Goal: Task Accomplishment & Management: Manage account settings

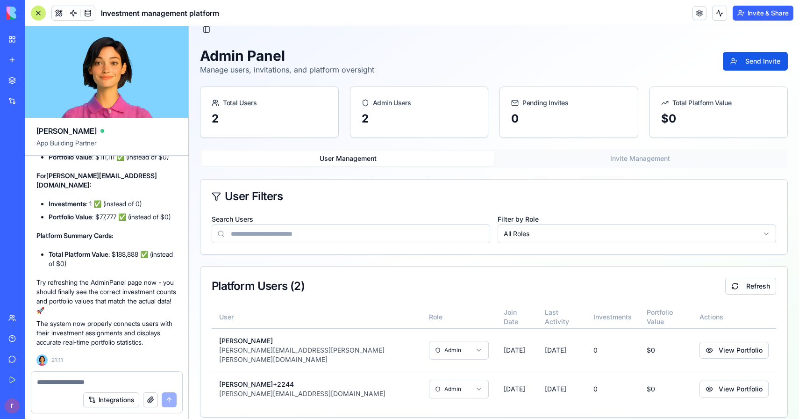
scroll to position [32913, 0]
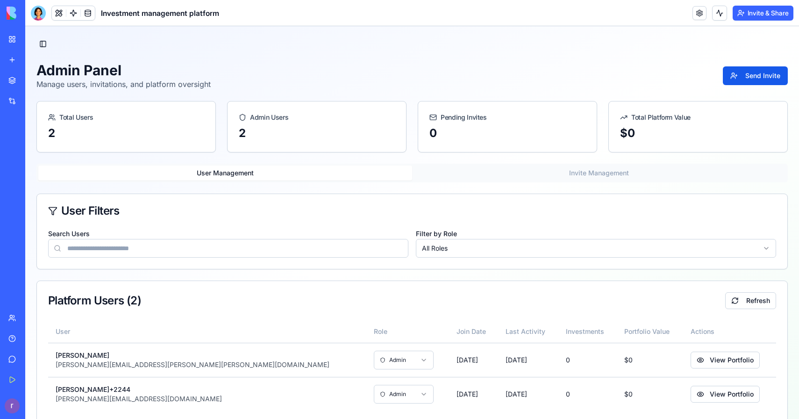
scroll to position [14, 0]
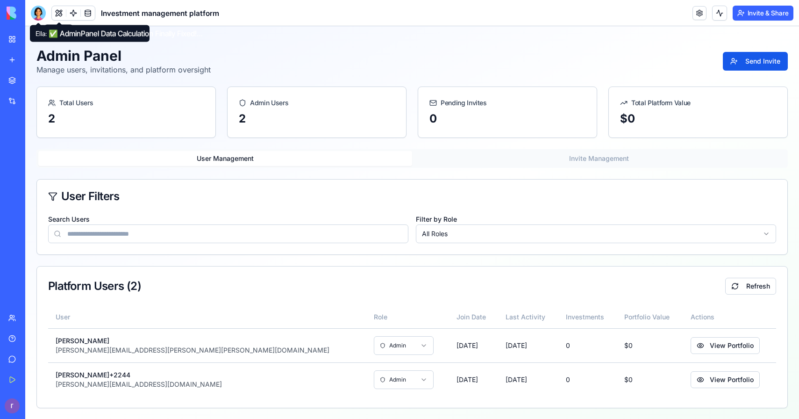
click at [35, 9] on div at bounding box center [38, 13] width 15 height 15
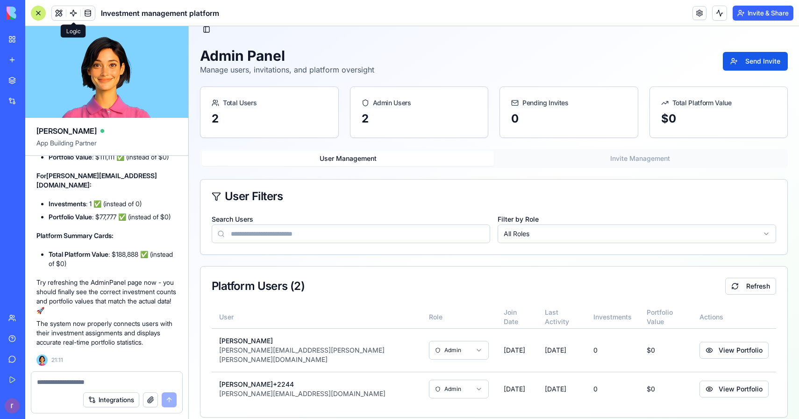
scroll to position [0, 0]
click at [125, 381] on textarea at bounding box center [107, 381] width 140 height 9
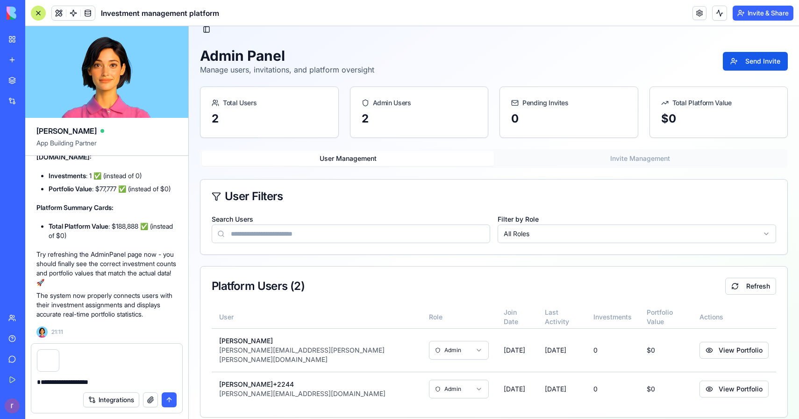
click at [42, 382] on textarea "**********" at bounding box center [107, 381] width 140 height 9
type textarea "**********"
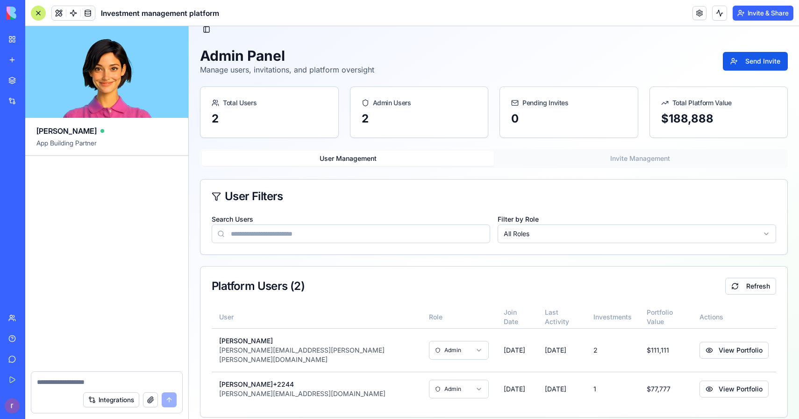
scroll to position [33855, 0]
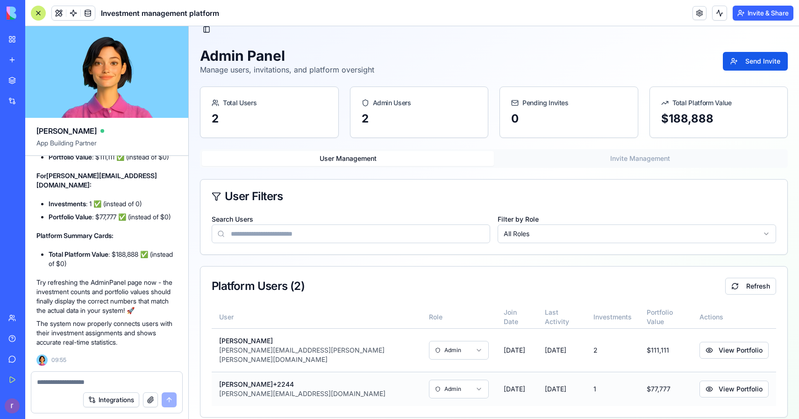
click at [360, 377] on html "SafeShare Investment Platform Navigation Dashboard Investment Products Admin Pa…" at bounding box center [494, 220] width 611 height 417
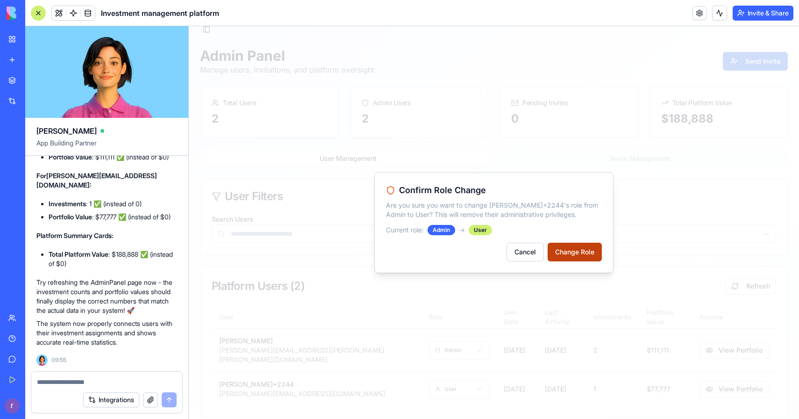
click at [560, 256] on button "Change Role" at bounding box center [575, 252] width 54 height 19
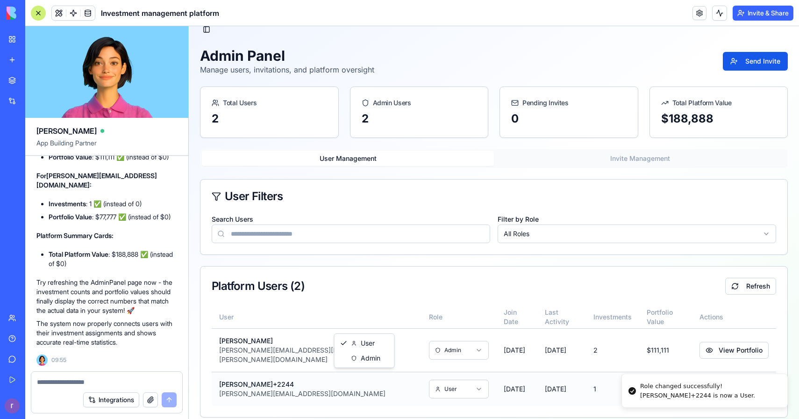
click at [372, 380] on html "SafeShare Investment Platform Navigation Dashboard Investment Products Admin Pa…" at bounding box center [494, 220] width 611 height 417
click at [167, 373] on div at bounding box center [106, 379] width 151 height 15
click at [167, 377] on textarea at bounding box center [107, 381] width 140 height 9
paste textarea "*"
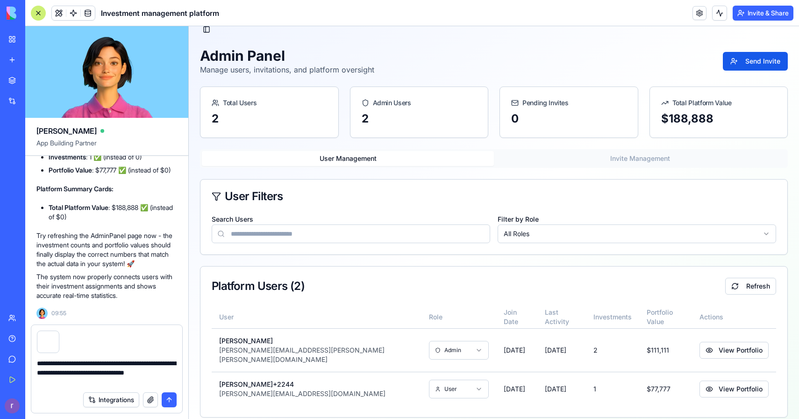
type textarea "**********"
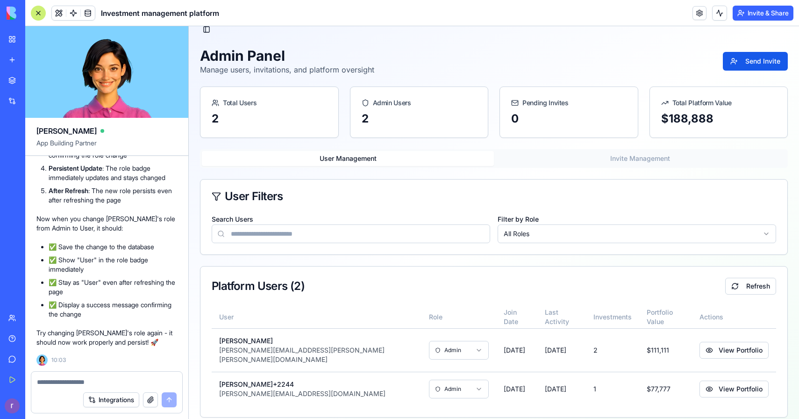
scroll to position [34332, 0]
click at [374, 384] on html "SafeShare Investment Platform Navigation Dashboard Investment Products Admin Pa…" at bounding box center [494, 220] width 611 height 417
click at [372, 335] on div "User Admin" at bounding box center [365, 351] width 60 height 34
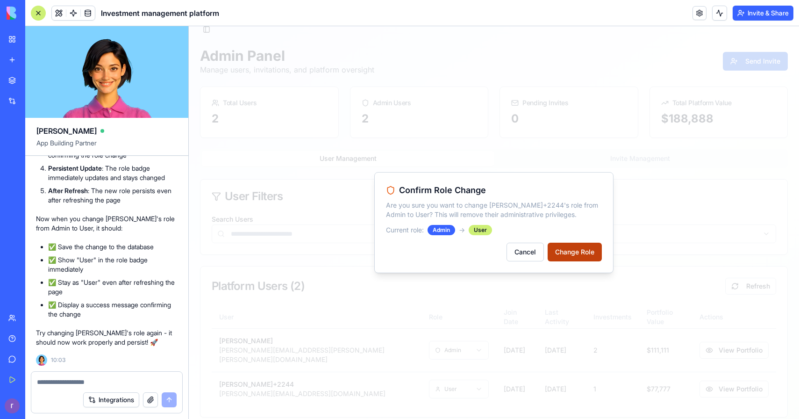
click at [571, 247] on button "Change Role" at bounding box center [575, 252] width 54 height 19
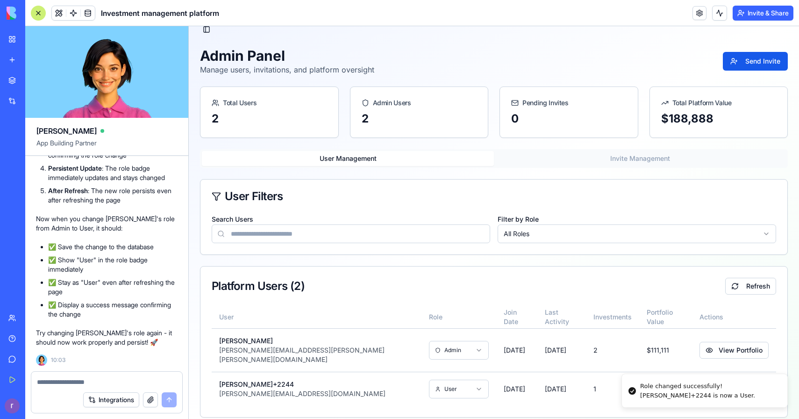
click at [358, 245] on div "Search Users Filter by Role All Roles" at bounding box center [494, 233] width 587 height 41
click at [758, 288] on button "Refresh" at bounding box center [751, 286] width 51 height 17
click at [729, 286] on button "Refresh" at bounding box center [751, 286] width 51 height 17
click at [733, 285] on button "Refresh" at bounding box center [751, 286] width 51 height 17
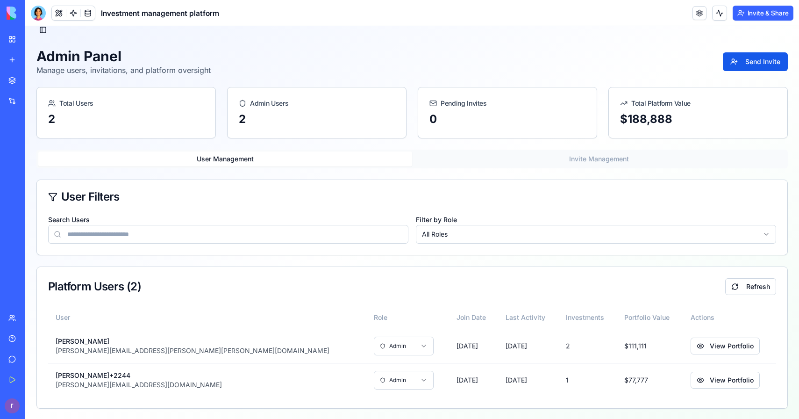
scroll to position [14, 0]
click at [42, 19] on div at bounding box center [38, 13] width 15 height 15
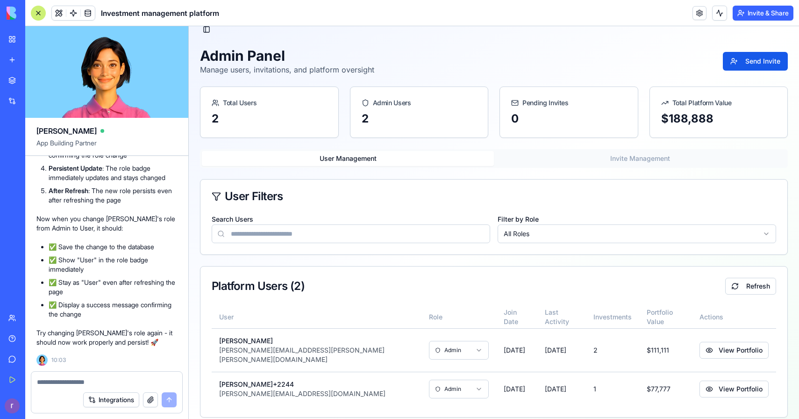
scroll to position [0, 0]
click at [132, 376] on div at bounding box center [106, 379] width 151 height 15
click at [130, 379] on textarea at bounding box center [107, 381] width 140 height 9
type textarea "*"
type textarea "**********"
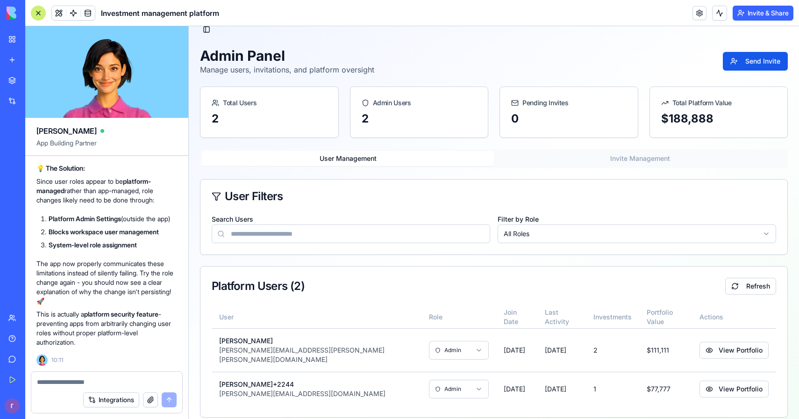
scroll to position [35573, 0]
click at [365, 372] on html "SafeShare Investment Platform Navigation Dashboard Investment Products Admin Pa…" at bounding box center [494, 220] width 611 height 417
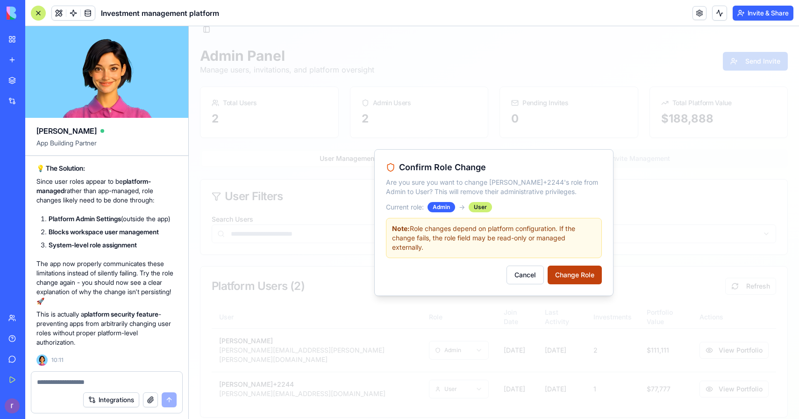
click at [580, 272] on button "Change Role" at bounding box center [575, 275] width 54 height 19
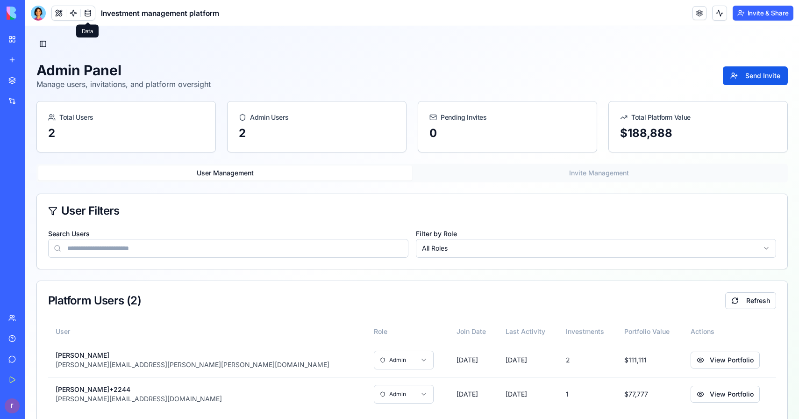
click at [91, 15] on link at bounding box center [88, 13] width 14 height 14
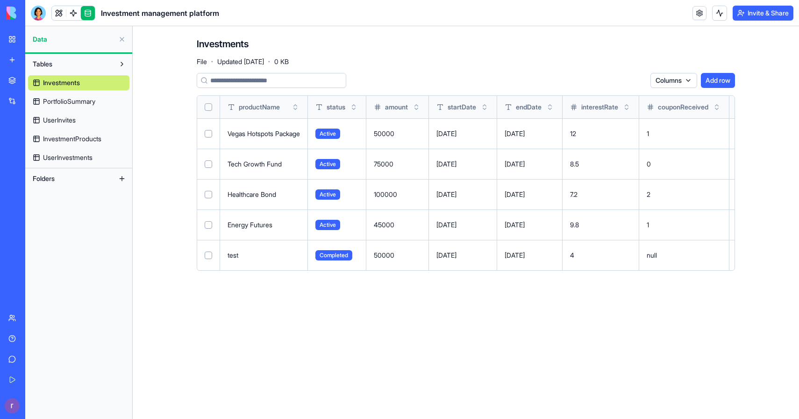
click at [90, 158] on span "UserInvestments" at bounding box center [68, 157] width 50 height 9
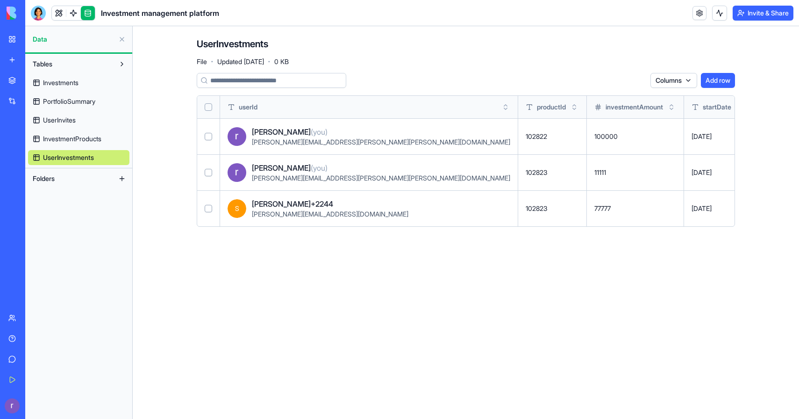
click at [81, 141] on span "InvestmentProducts" at bounding box center [72, 138] width 58 height 9
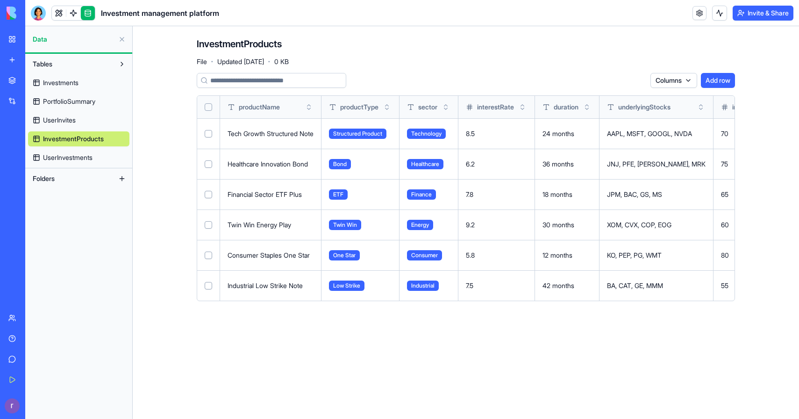
click at [69, 122] on span "UserInvites" at bounding box center [59, 119] width 33 height 9
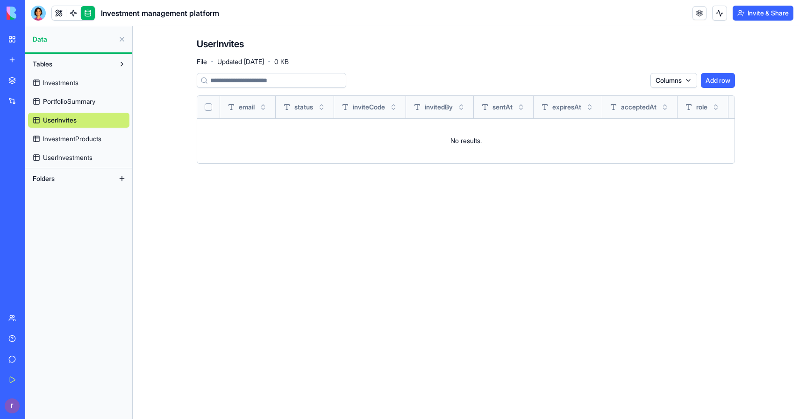
click at [67, 101] on span "PortfolioSummary" at bounding box center [69, 101] width 52 height 9
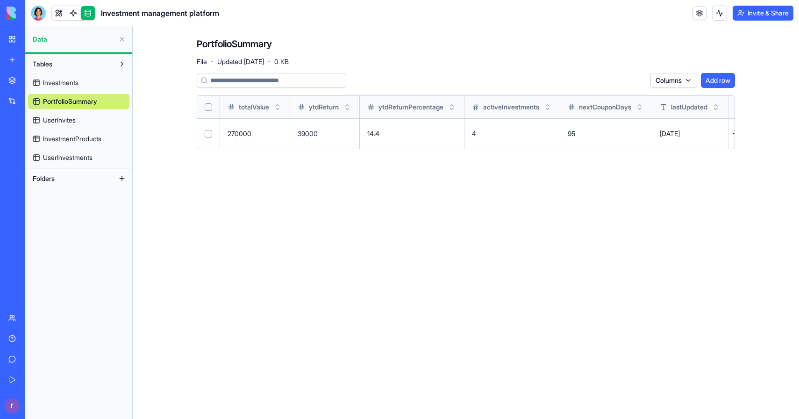
click at [67, 86] on span "Investments" at bounding box center [61, 82] width 36 height 9
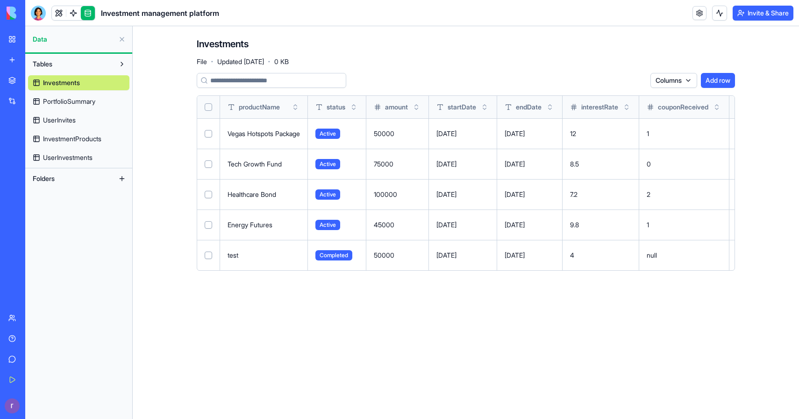
click at [67, 156] on span "UserInvestments" at bounding box center [68, 157] width 50 height 9
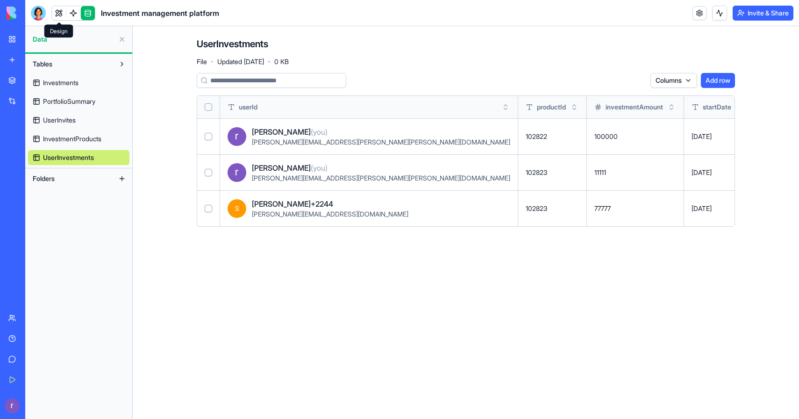
click at [62, 14] on link at bounding box center [59, 13] width 14 height 14
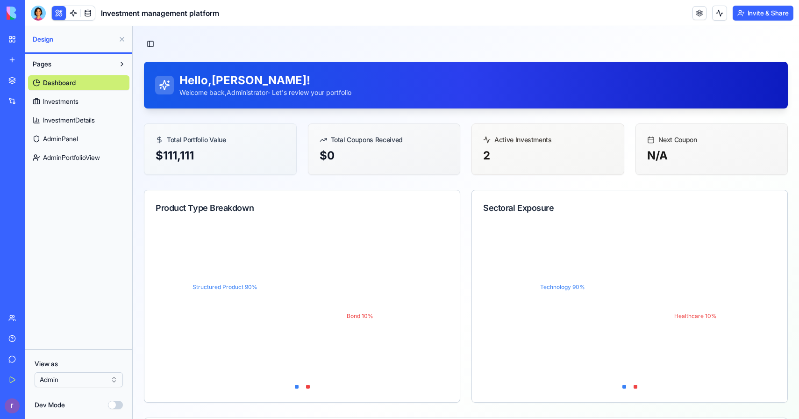
click at [72, 134] on link "AdminPanel" at bounding box center [78, 138] width 101 height 15
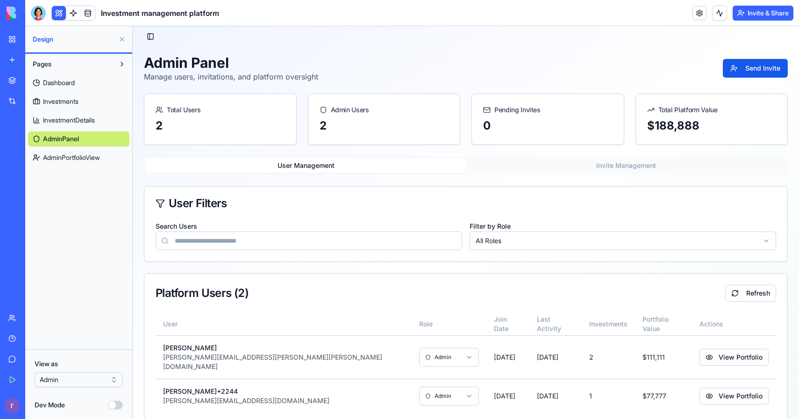
scroll to position [14, 0]
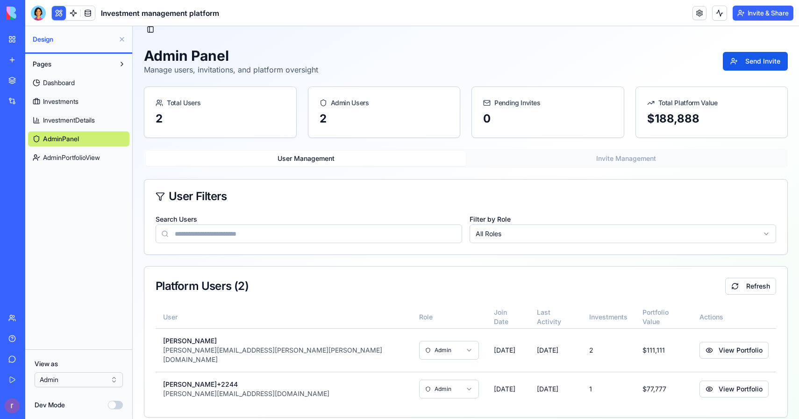
click at [90, 158] on span "AdminPortfolioView" at bounding box center [71, 157] width 57 height 9
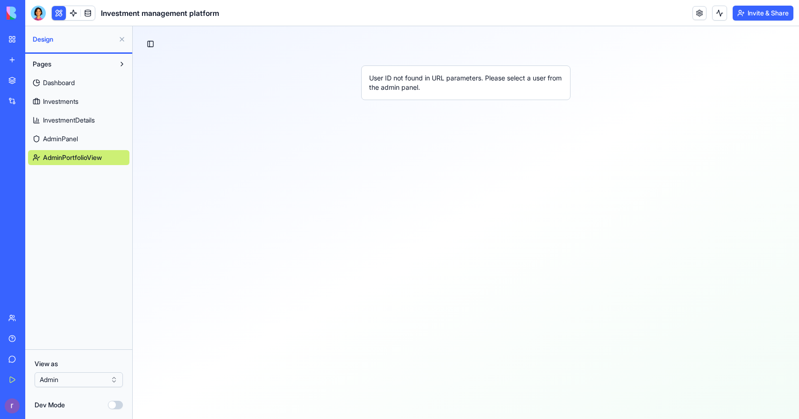
click at [86, 138] on link "AdminPanel" at bounding box center [78, 138] width 101 height 15
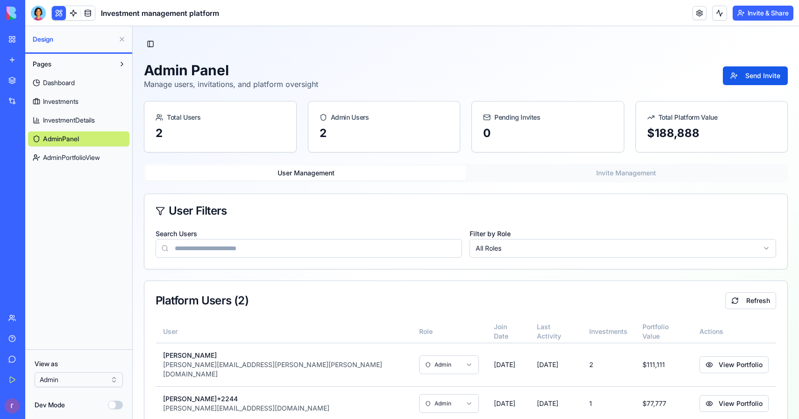
click at [79, 121] on span "InvestmentDetails" at bounding box center [69, 119] width 52 height 9
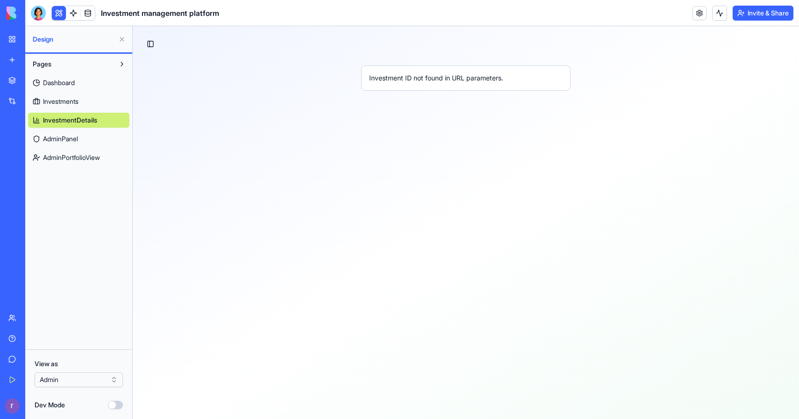
click at [78, 101] on span "Investments" at bounding box center [61, 101] width 36 height 9
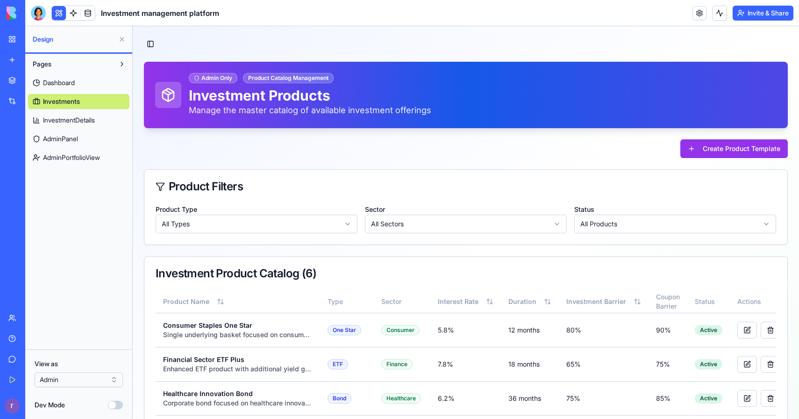
scroll to position [121, 0]
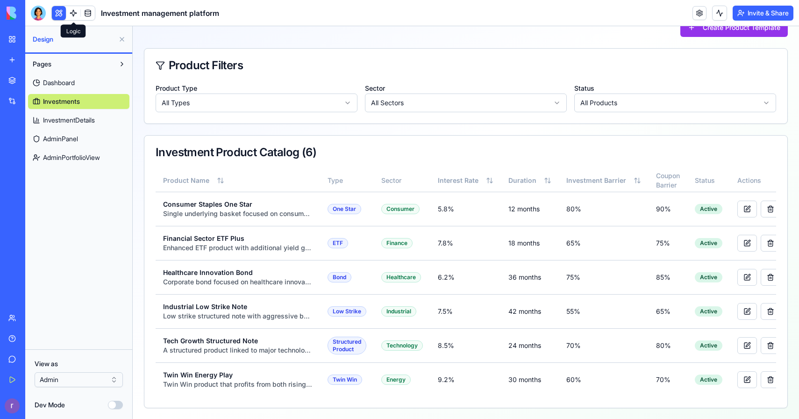
click at [73, 18] on link at bounding box center [73, 13] width 14 height 14
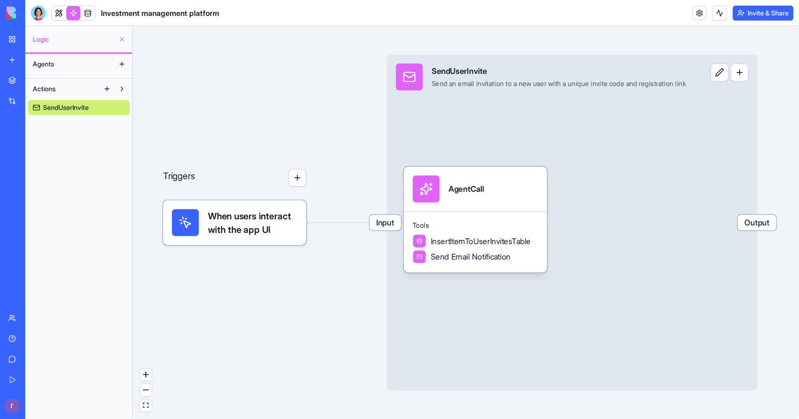
click at [125, 92] on button at bounding box center [122, 88] width 15 height 15
click at [81, 109] on span "SendUserInvite" at bounding box center [66, 107] width 46 height 9
click at [55, 18] on link at bounding box center [59, 13] width 14 height 14
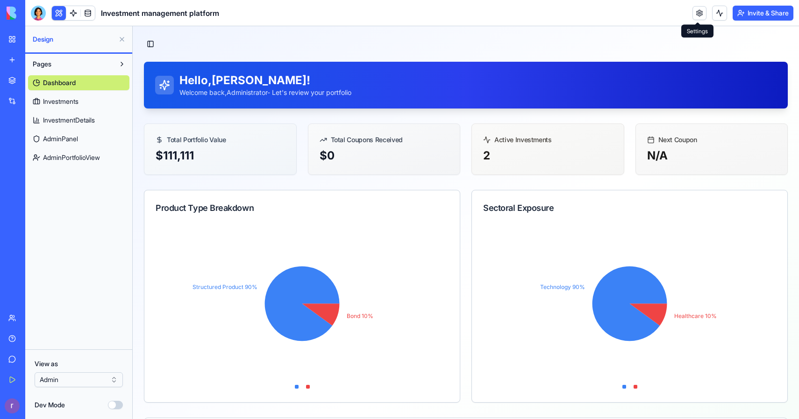
click at [695, 15] on link at bounding box center [700, 13] width 14 height 14
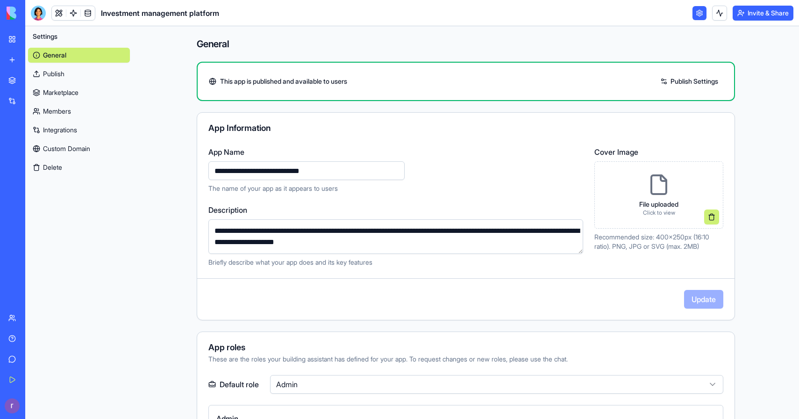
click at [69, 105] on link "Members" at bounding box center [79, 111] width 102 height 15
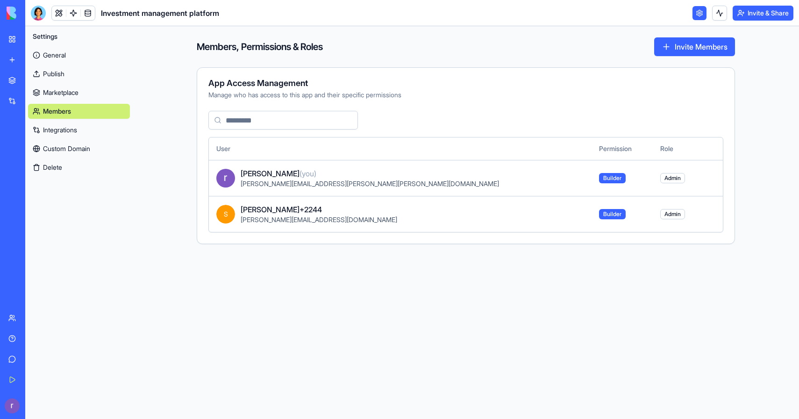
click at [661, 212] on span "Admin" at bounding box center [673, 214] width 25 height 10
click at [599, 216] on span "Builder" at bounding box center [612, 214] width 27 height 10
click at [661, 216] on span "Admin" at bounding box center [673, 214] width 25 height 10
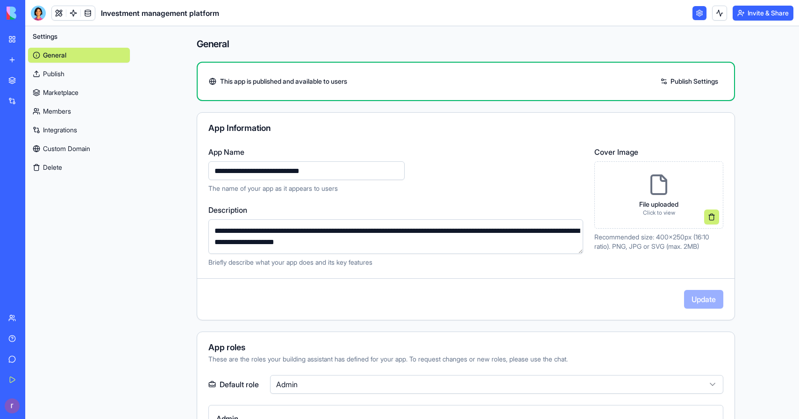
click at [71, 115] on link "Members" at bounding box center [79, 111] width 102 height 15
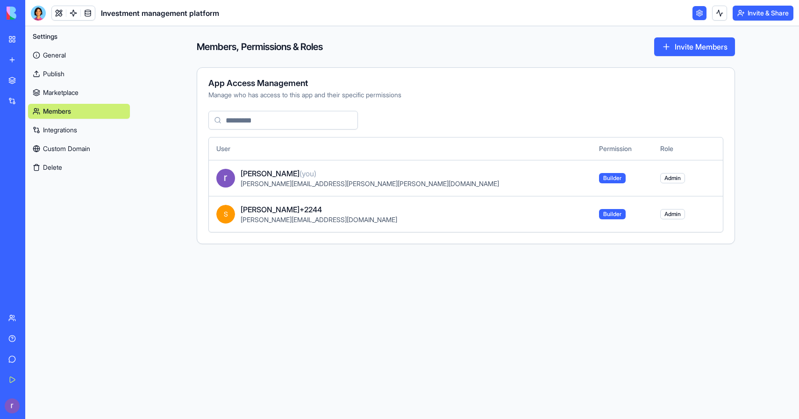
click at [664, 50] on button "Invite Members" at bounding box center [695, 46] width 81 height 19
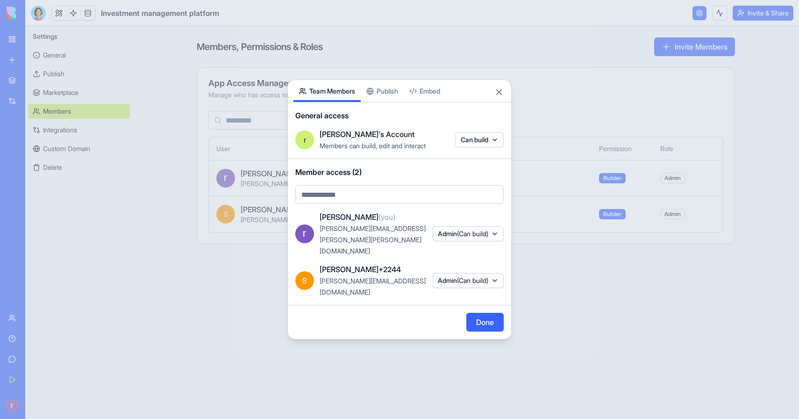
click at [482, 276] on span "(Can build)" at bounding box center [472, 280] width 31 height 8
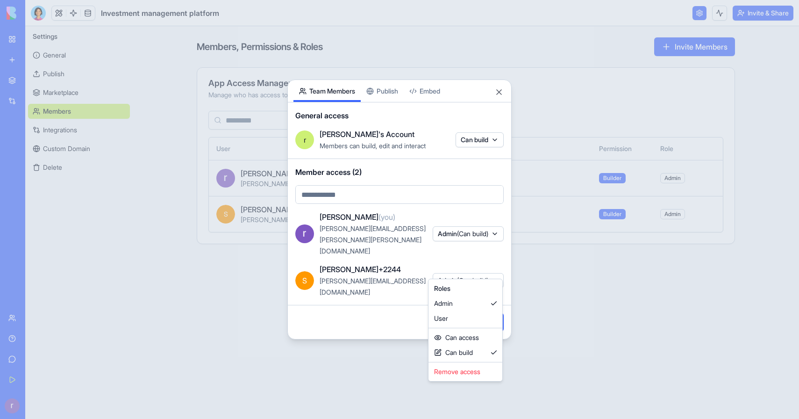
click at [482, 272] on body "BETA My Workspace New app Marketplace Integrations Recent Structured Product Bu…" at bounding box center [399, 209] width 799 height 419
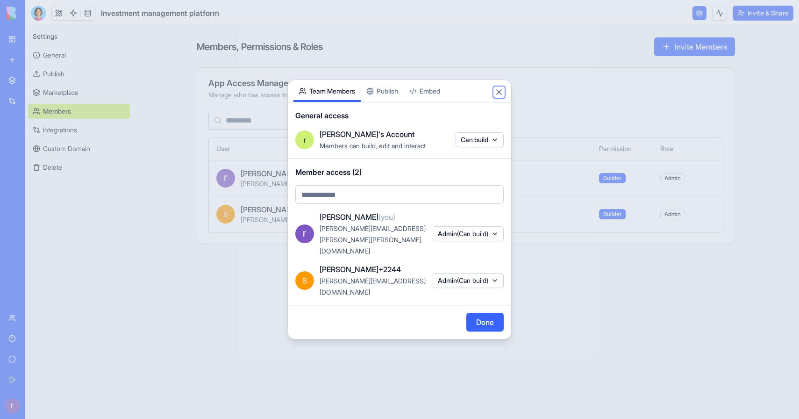
drag, startPoint x: 501, startPoint y: 110, endPoint x: 469, endPoint y: 115, distance: 32.1
click at [470, 115] on div "Share App Team Members Publish Embed General access r [PERSON_NAME]'s Account M…" at bounding box center [400, 209] width 224 height 260
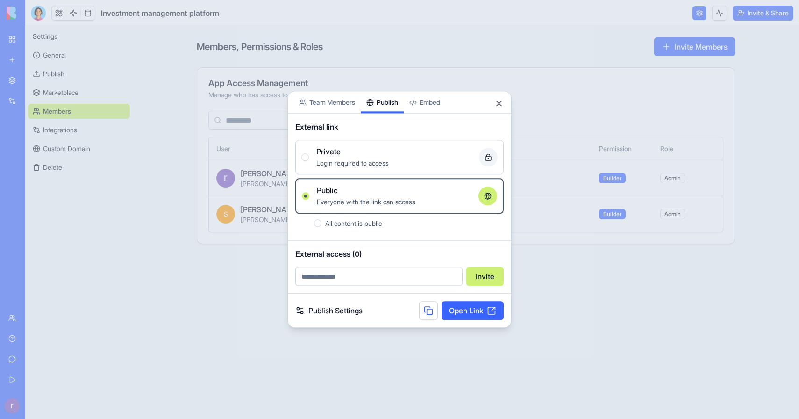
click at [376, 107] on button "Publish" at bounding box center [382, 102] width 43 height 22
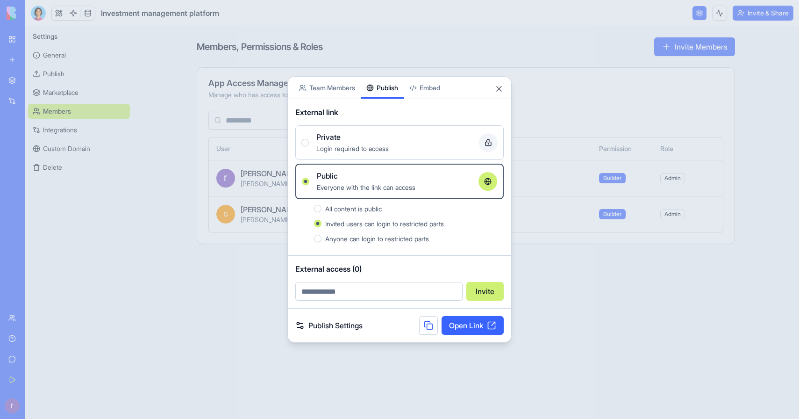
click at [331, 327] on link "Publish Settings" at bounding box center [328, 325] width 67 height 11
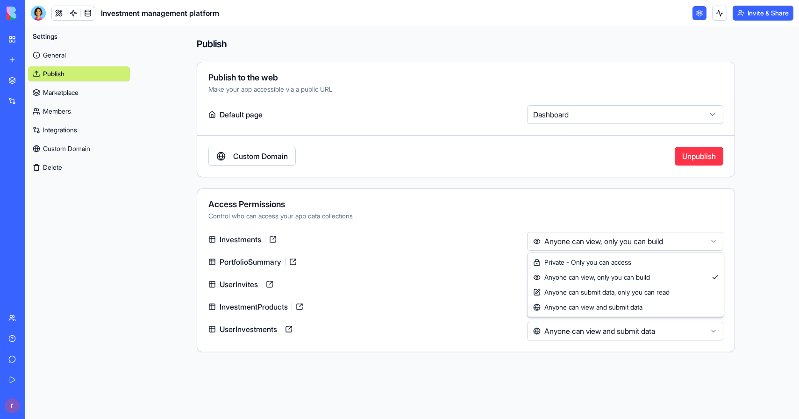
click at [656, 240] on html "**********" at bounding box center [399, 209] width 799 height 419
click at [635, 220] on div "Control who can access your app data collections" at bounding box center [466, 215] width 515 height 9
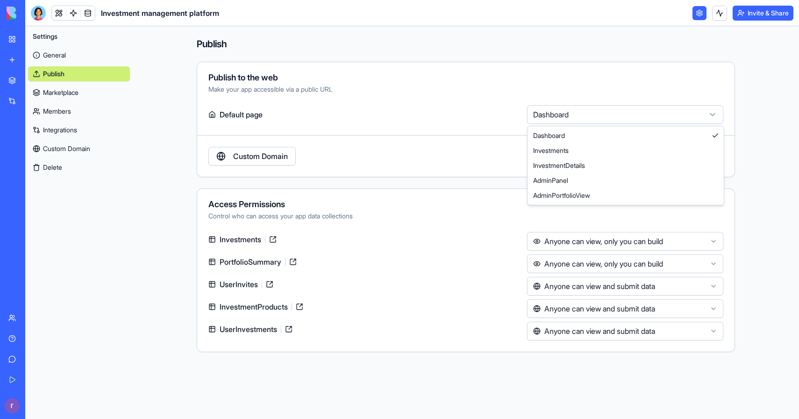
click at [657, 118] on html "**********" at bounding box center [399, 209] width 799 height 419
click at [524, 76] on div "Publish to the web" at bounding box center [466, 77] width 515 height 8
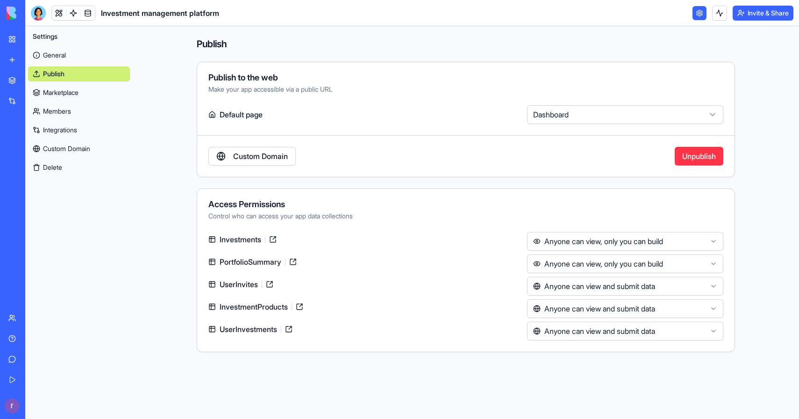
click at [66, 113] on link "Members" at bounding box center [79, 111] width 102 height 15
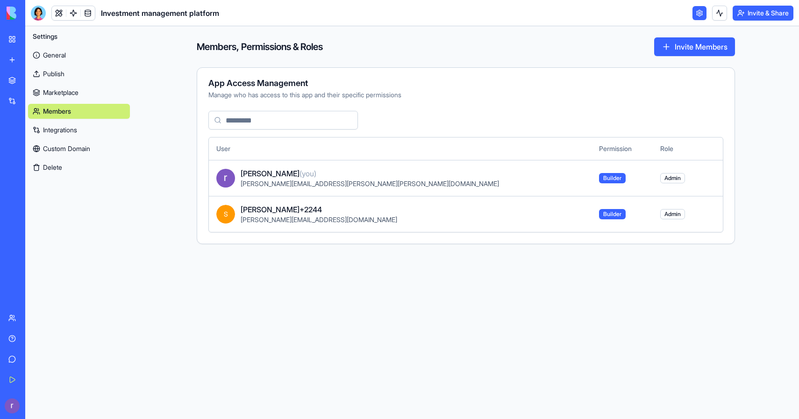
click at [671, 47] on button "Invite Members" at bounding box center [695, 46] width 81 height 19
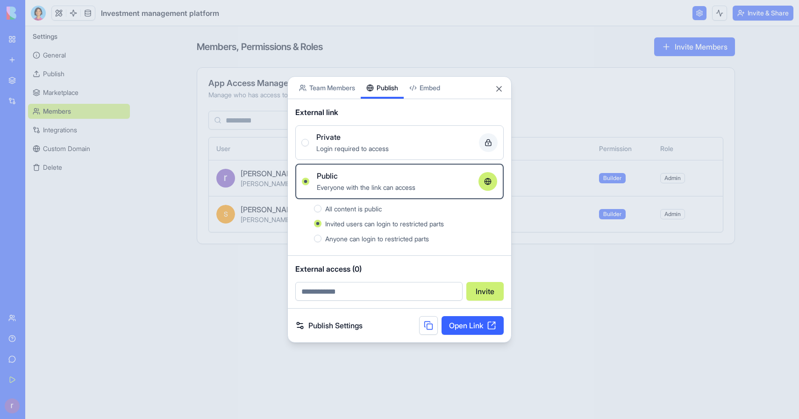
click at [390, 298] on input "email" at bounding box center [378, 291] width 167 height 19
click at [413, 258] on div "External access (0) Invite" at bounding box center [399, 282] width 223 height 52
click at [404, 297] on input "email" at bounding box center [378, 291] width 167 height 19
type input "*"
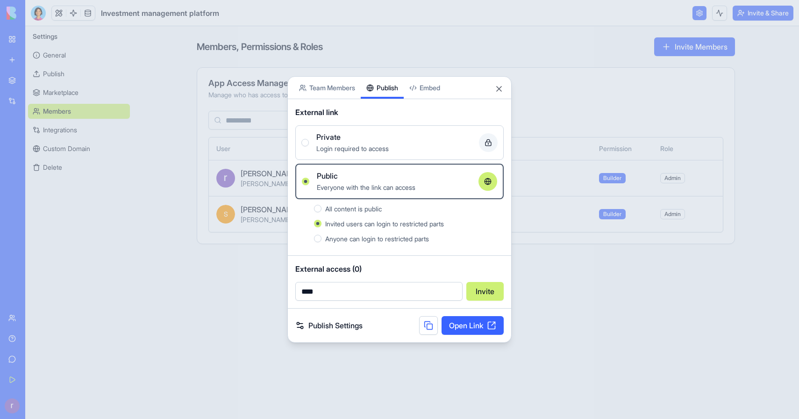
type input "**********"
click at [483, 293] on button "Invite" at bounding box center [485, 291] width 37 height 19
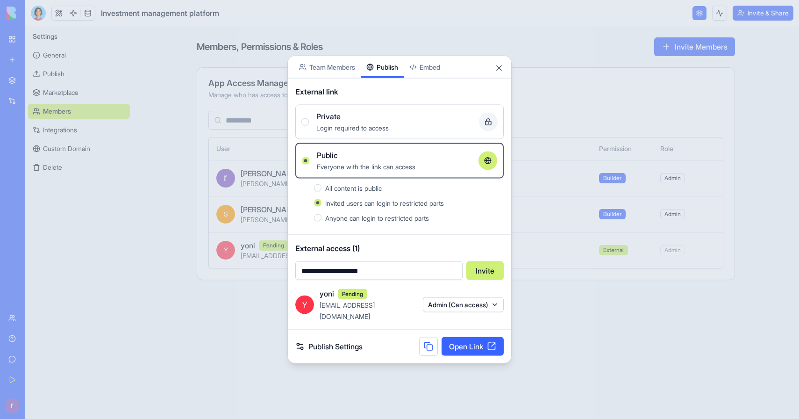
click at [480, 304] on button "Admin (Can access)" at bounding box center [463, 304] width 81 height 15
click at [448, 351] on div "User" at bounding box center [462, 353] width 70 height 15
click at [482, 250] on div at bounding box center [399, 209] width 799 height 419
click at [458, 341] on link "Open Link" at bounding box center [473, 346] width 62 height 19
click at [497, 73] on button "Close" at bounding box center [499, 68] width 9 height 9
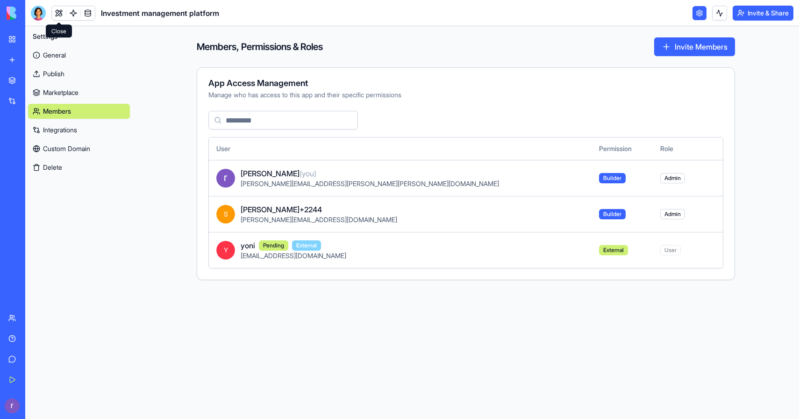
click at [55, 14] on link at bounding box center [59, 13] width 14 height 14
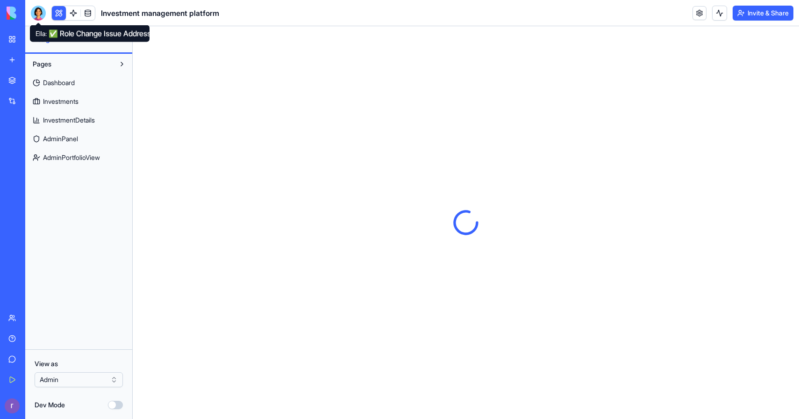
click at [34, 18] on div at bounding box center [38, 13] width 15 height 15
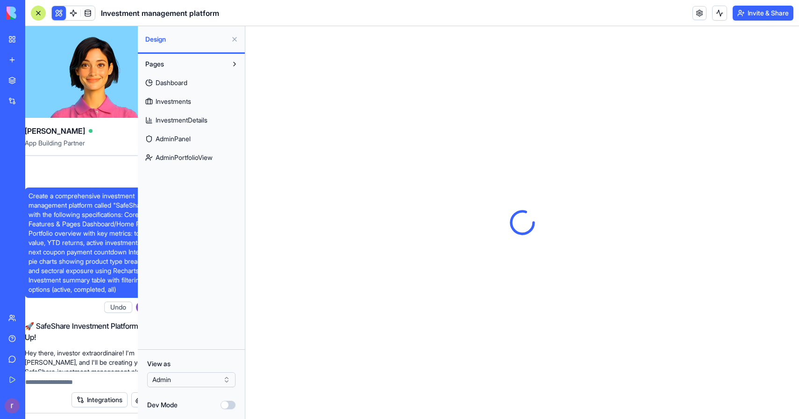
scroll to position [35676, 0]
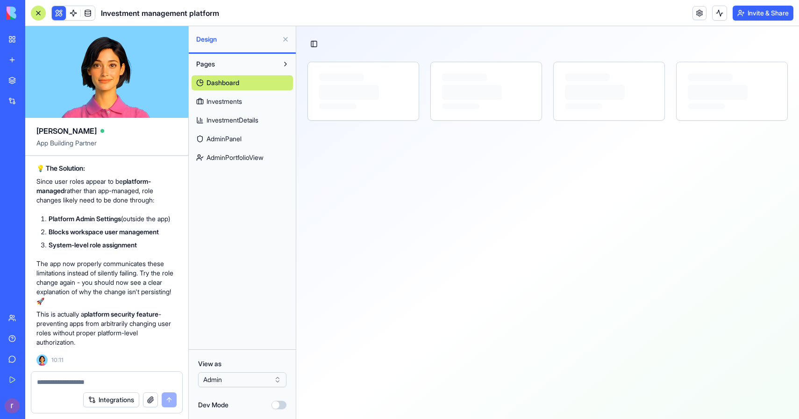
click at [285, 43] on button at bounding box center [285, 39] width 15 height 15
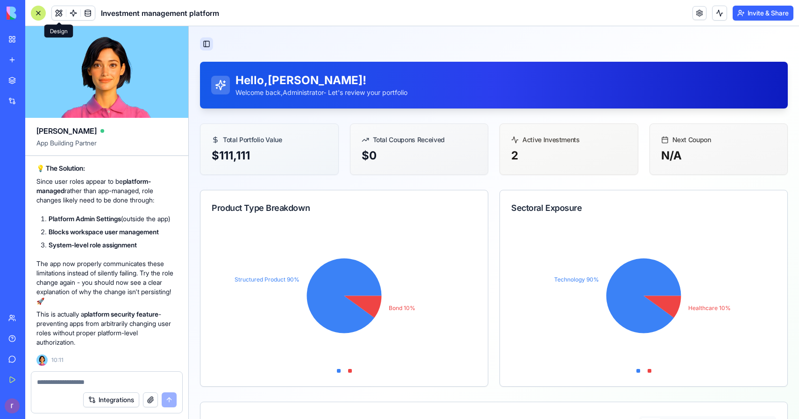
click at [210, 40] on button "Toggle Sidebar" at bounding box center [206, 43] width 13 height 13
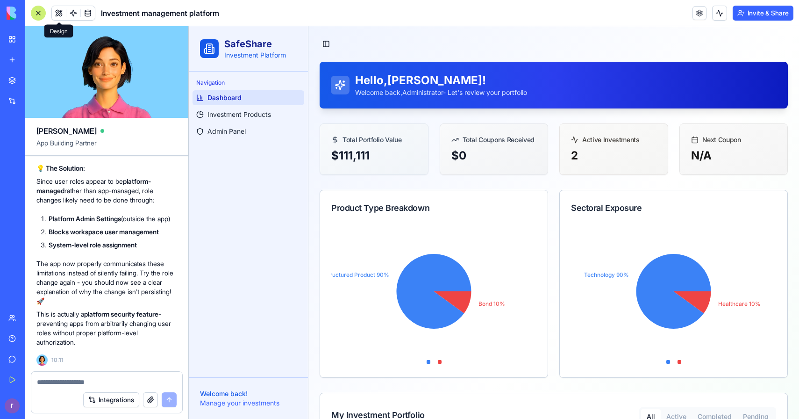
click at [104, 384] on textarea at bounding box center [107, 381] width 140 height 9
click at [51, 382] on textarea "**********" at bounding box center [107, 381] width 140 height 9
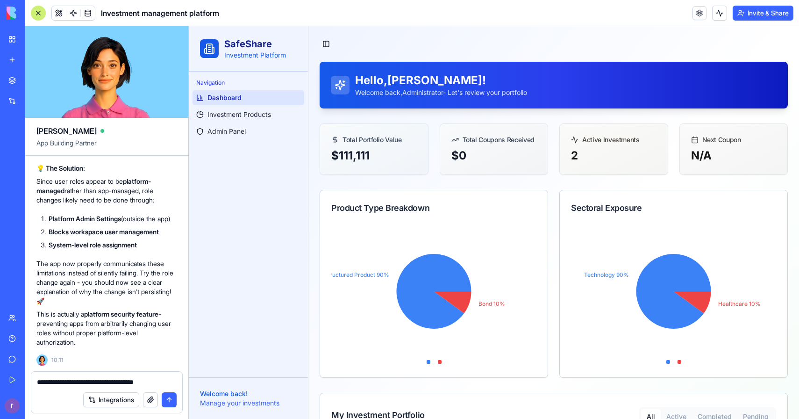
click at [54, 382] on textarea "**********" at bounding box center [107, 381] width 140 height 9
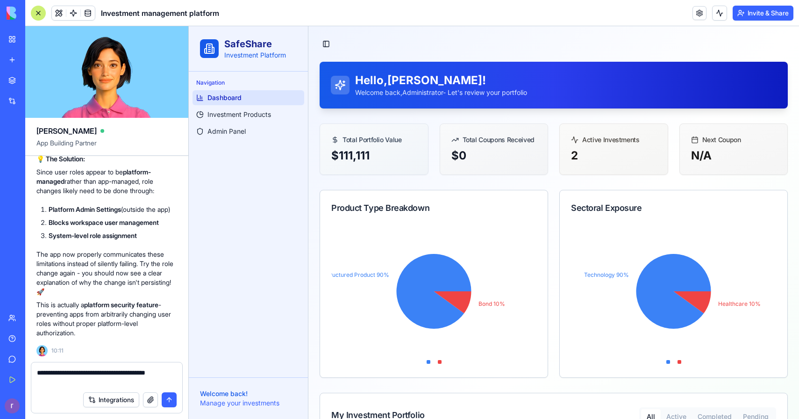
click at [86, 376] on textarea "**********" at bounding box center [107, 377] width 140 height 19
type textarea "**********"
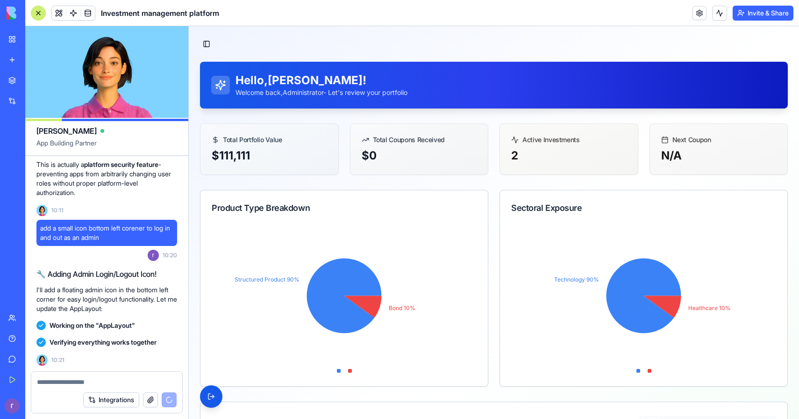
scroll to position [36366, 0]
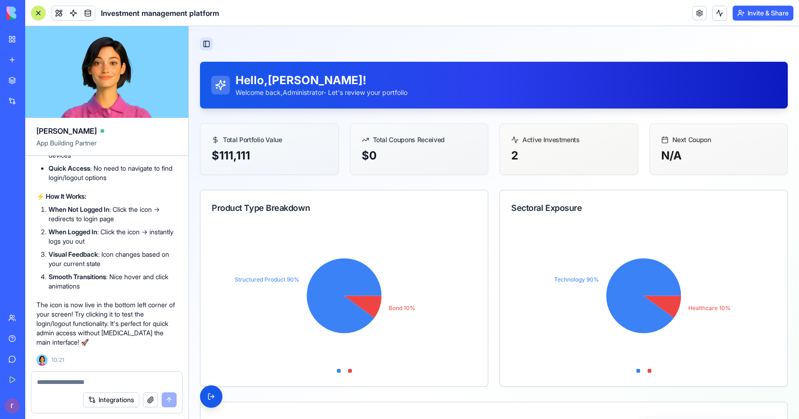
click at [205, 43] on button "Toggle Sidebar" at bounding box center [206, 43] width 13 height 13
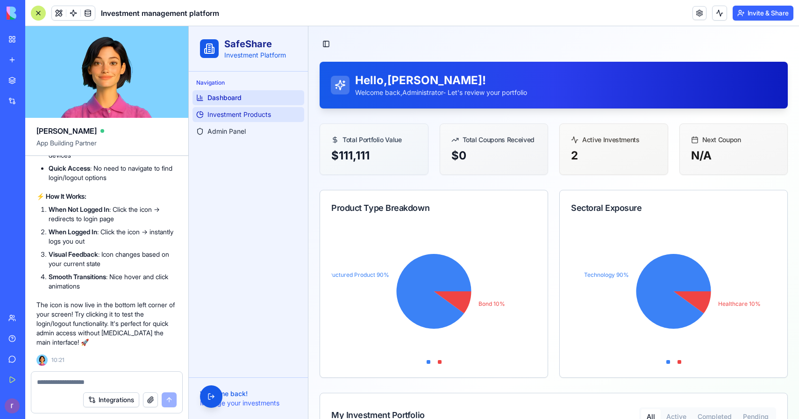
click at [234, 114] on span "Investment Products" at bounding box center [240, 114] width 64 height 9
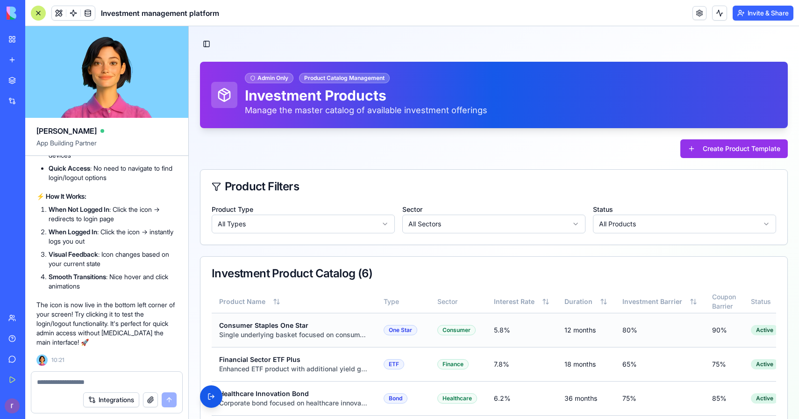
click at [281, 327] on div "Consumer Staples One Star" at bounding box center [294, 325] width 150 height 9
click at [138, 378] on textarea at bounding box center [107, 381] width 140 height 9
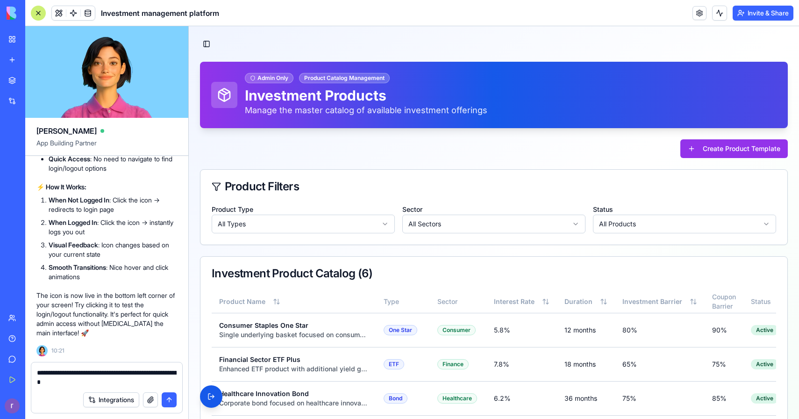
type textarea "**********"
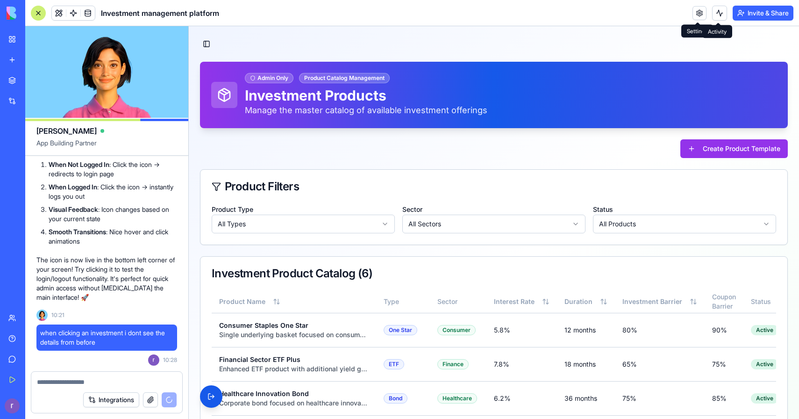
click at [716, 14] on button at bounding box center [720, 13] width 15 height 15
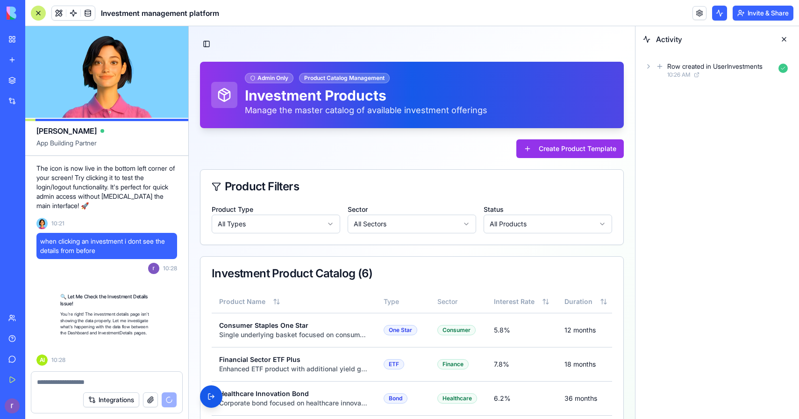
scroll to position [36512, 0]
click at [716, 14] on button at bounding box center [720, 13] width 15 height 15
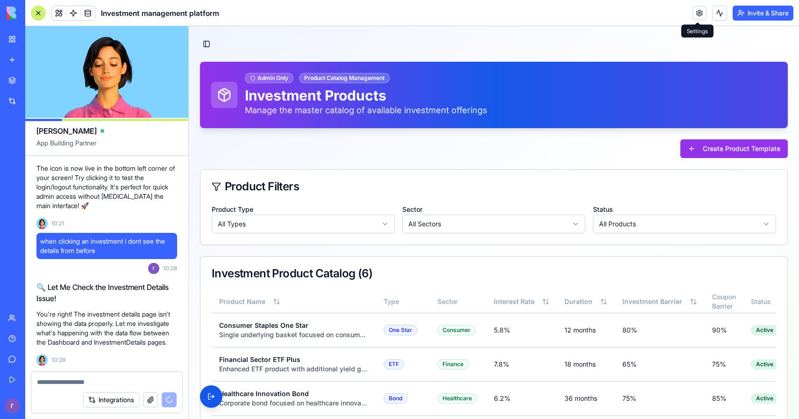
click at [695, 14] on link at bounding box center [700, 13] width 14 height 14
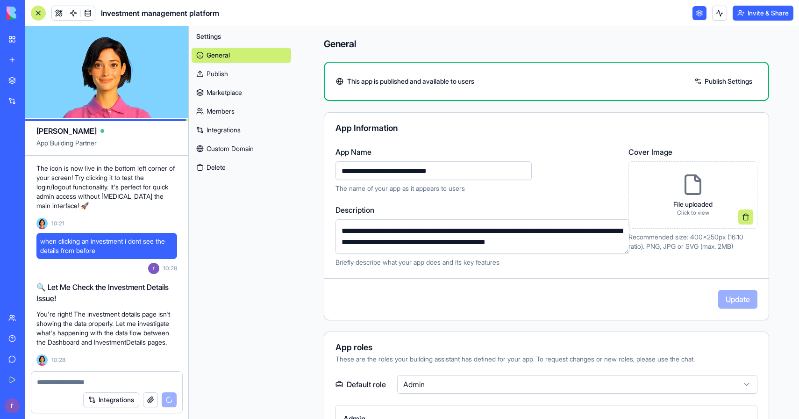
click at [703, 16] on link at bounding box center [700, 13] width 14 height 14
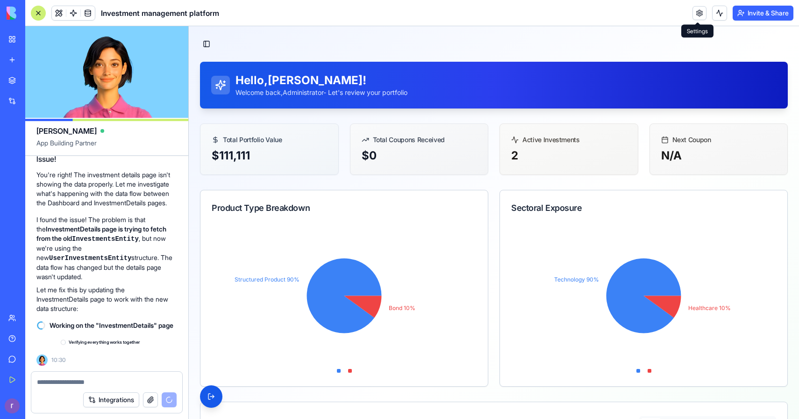
scroll to position [36660, 0]
